Goal: Obtain resource: Download file/media

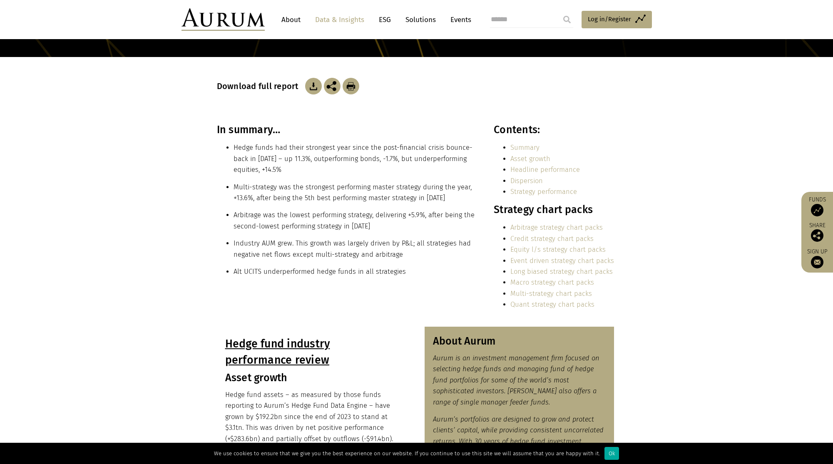
scroll to position [119, 0]
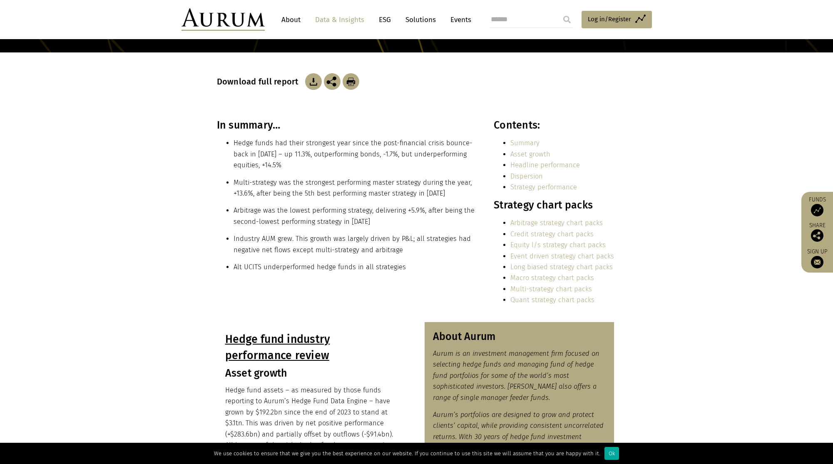
click at [312, 79] on img at bounding box center [313, 81] width 17 height 17
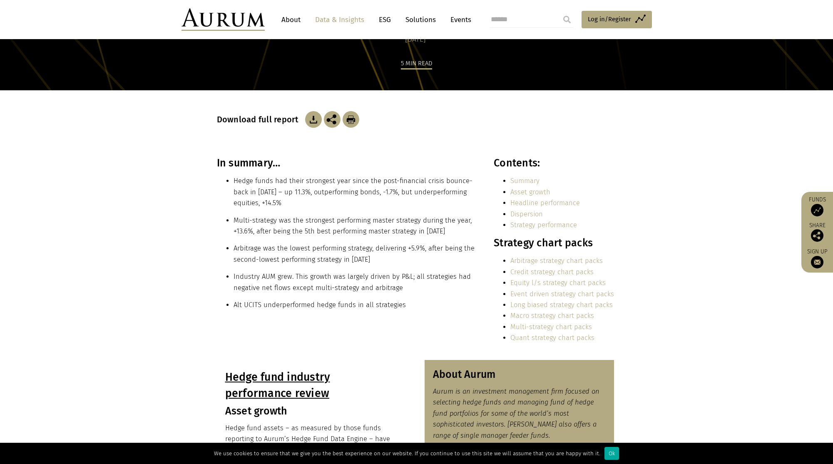
scroll to position [82, 0]
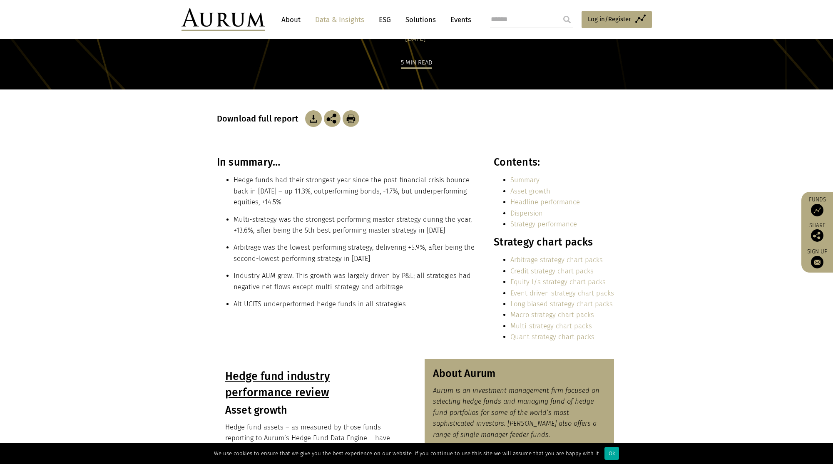
click at [541, 224] on link "Strategy performance" at bounding box center [544, 224] width 67 height 8
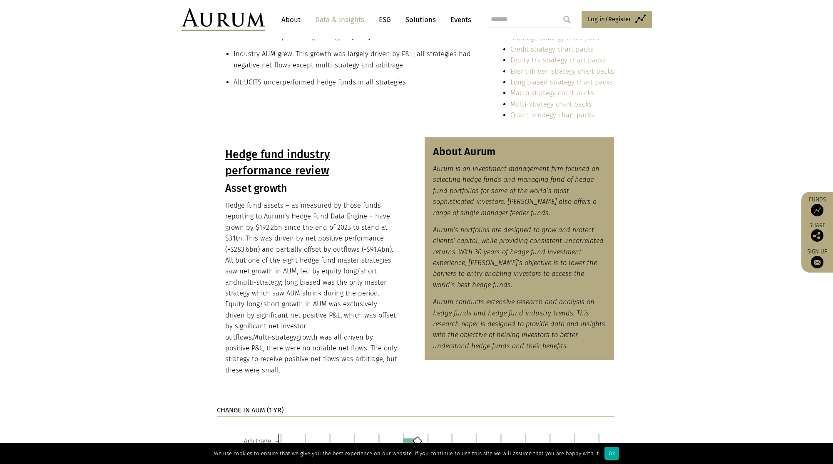
scroll to position [276, 0]
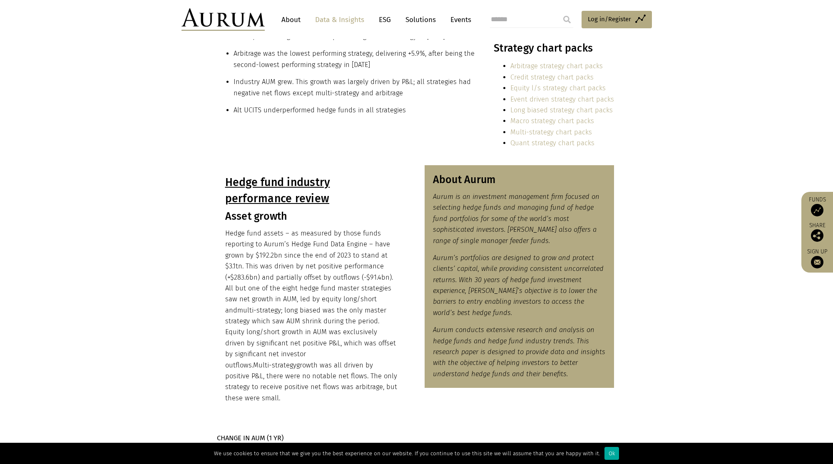
click at [546, 87] on link "Equity l/s strategy chart packs" at bounding box center [558, 88] width 95 height 8
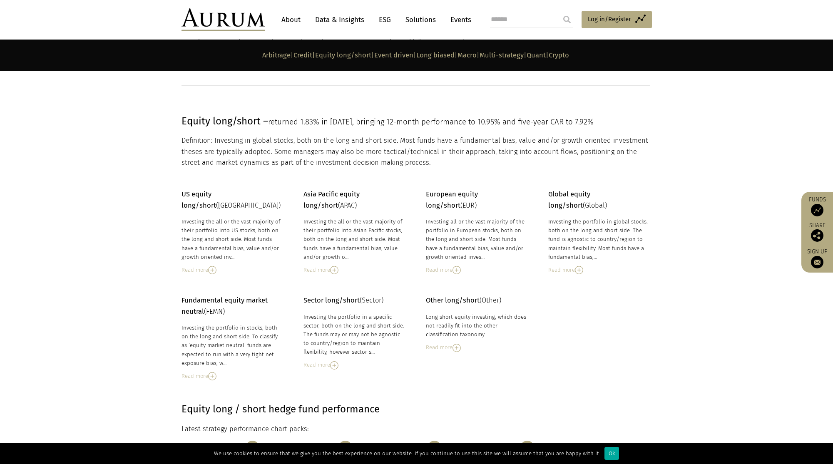
scroll to position [1181, 0]
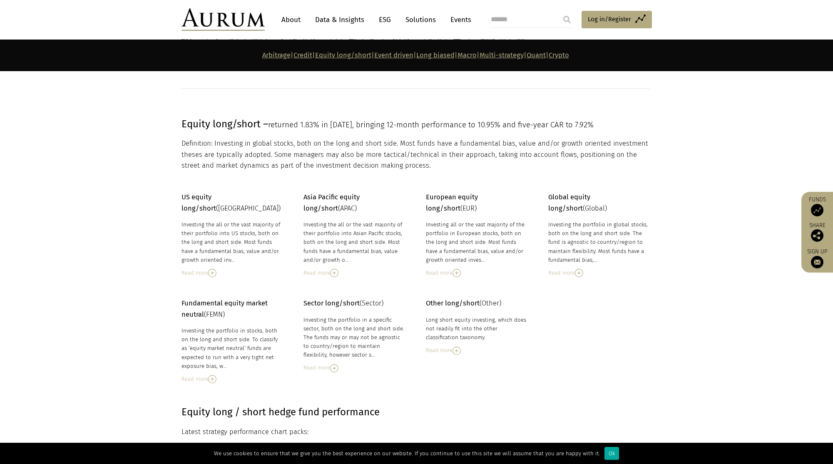
click at [197, 269] on div "Read more" at bounding box center [233, 273] width 102 height 9
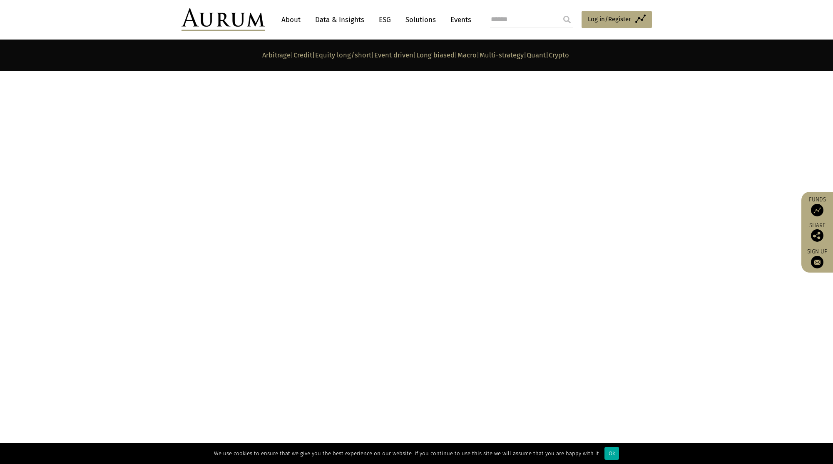
scroll to position [3615, 0]
